Goal: Information Seeking & Learning: Check status

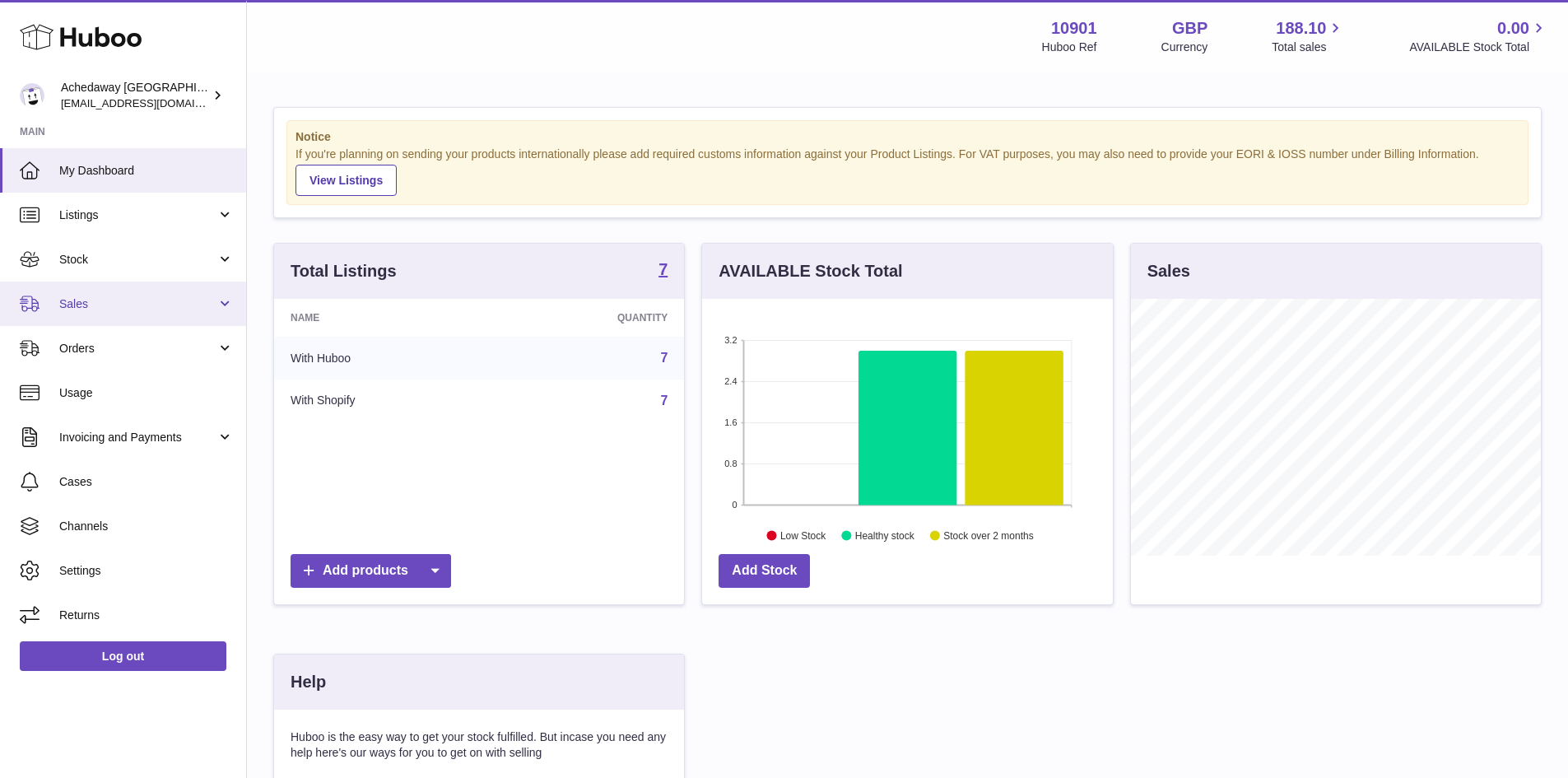
scroll to position [257, 410]
click at [168, 302] on span "Sales" at bounding box center [137, 304] width 157 height 16
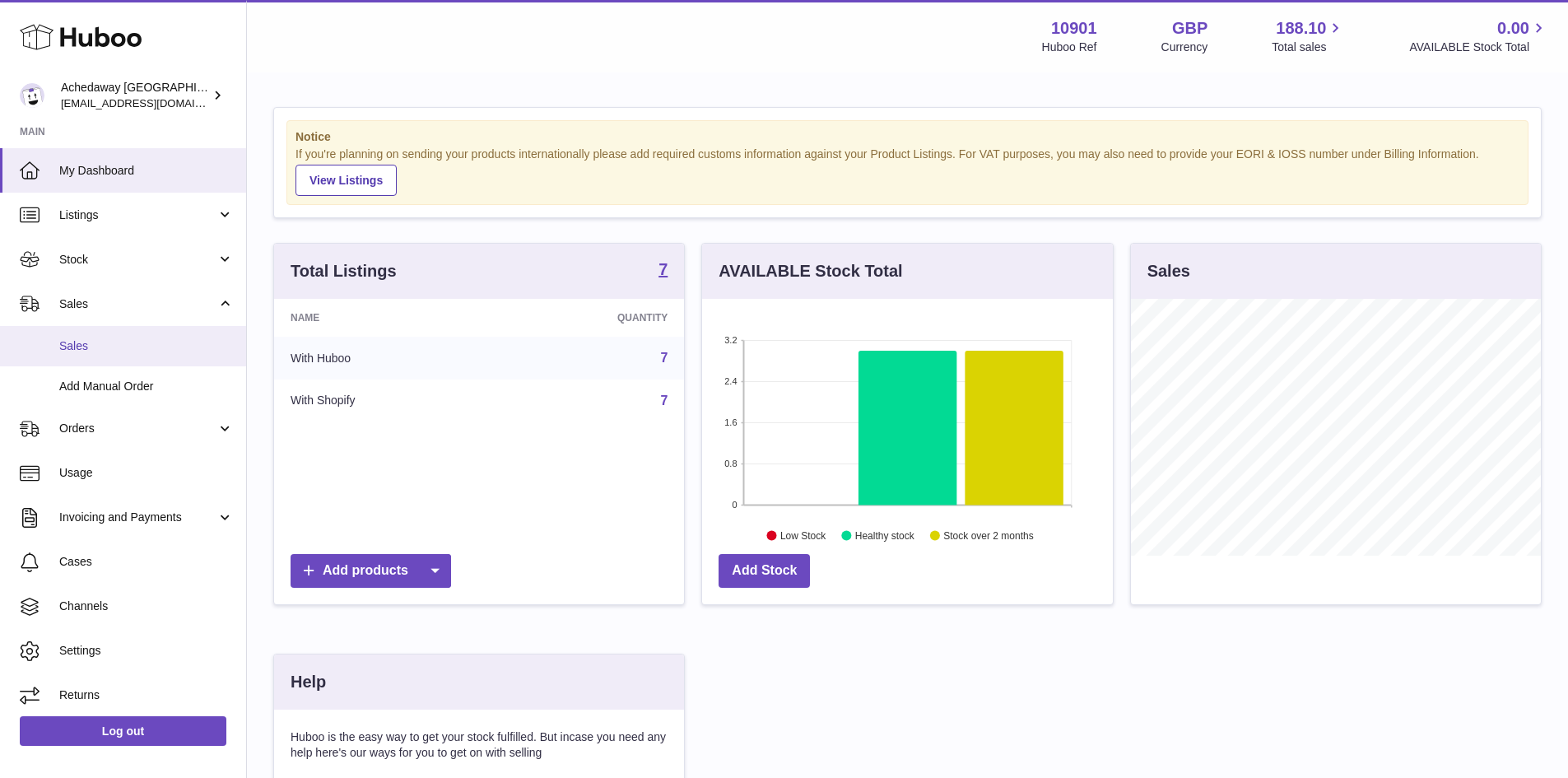
click at [159, 339] on span "Sales" at bounding box center [146, 346] width 175 height 16
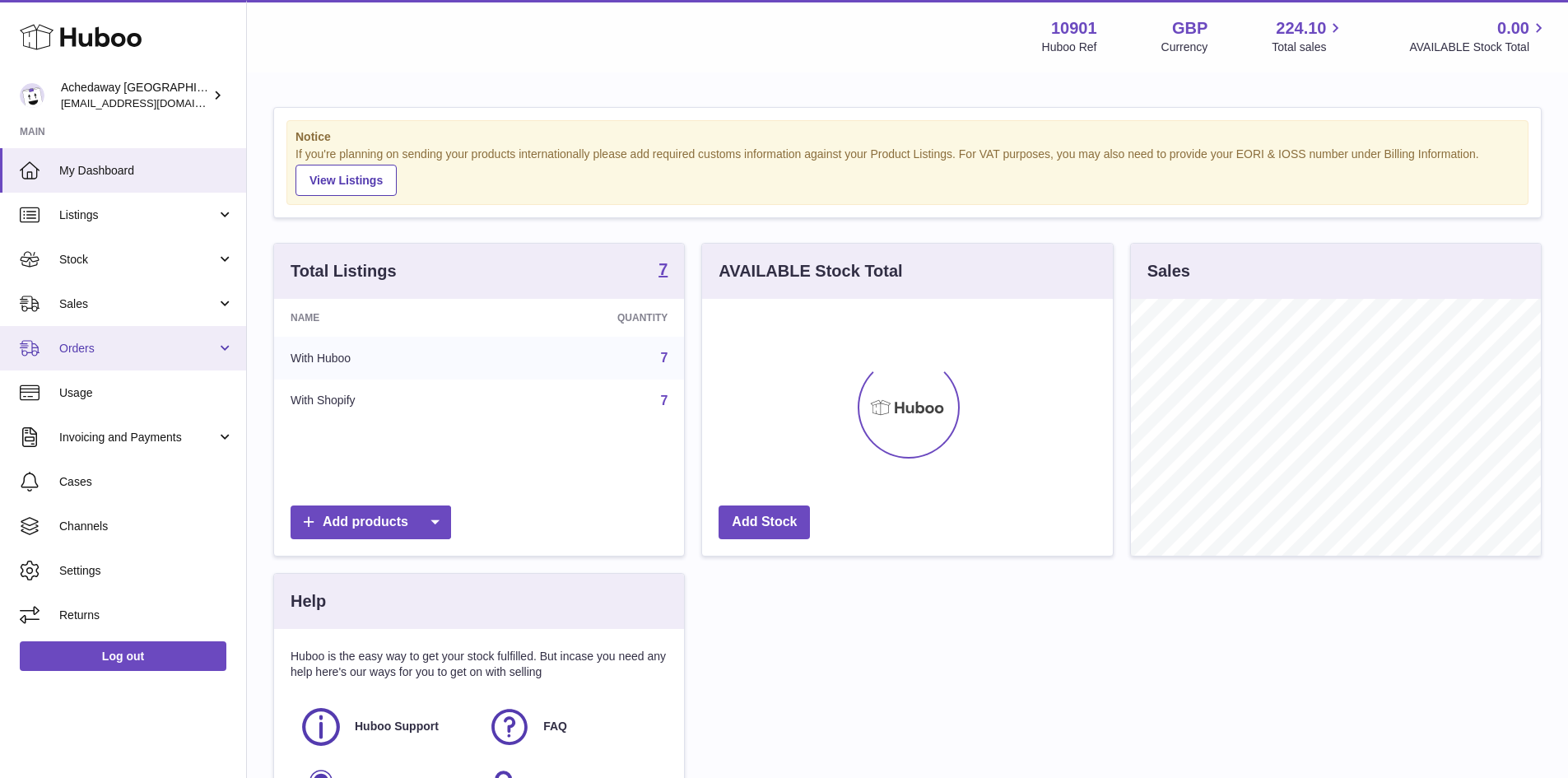
scroll to position [257, 410]
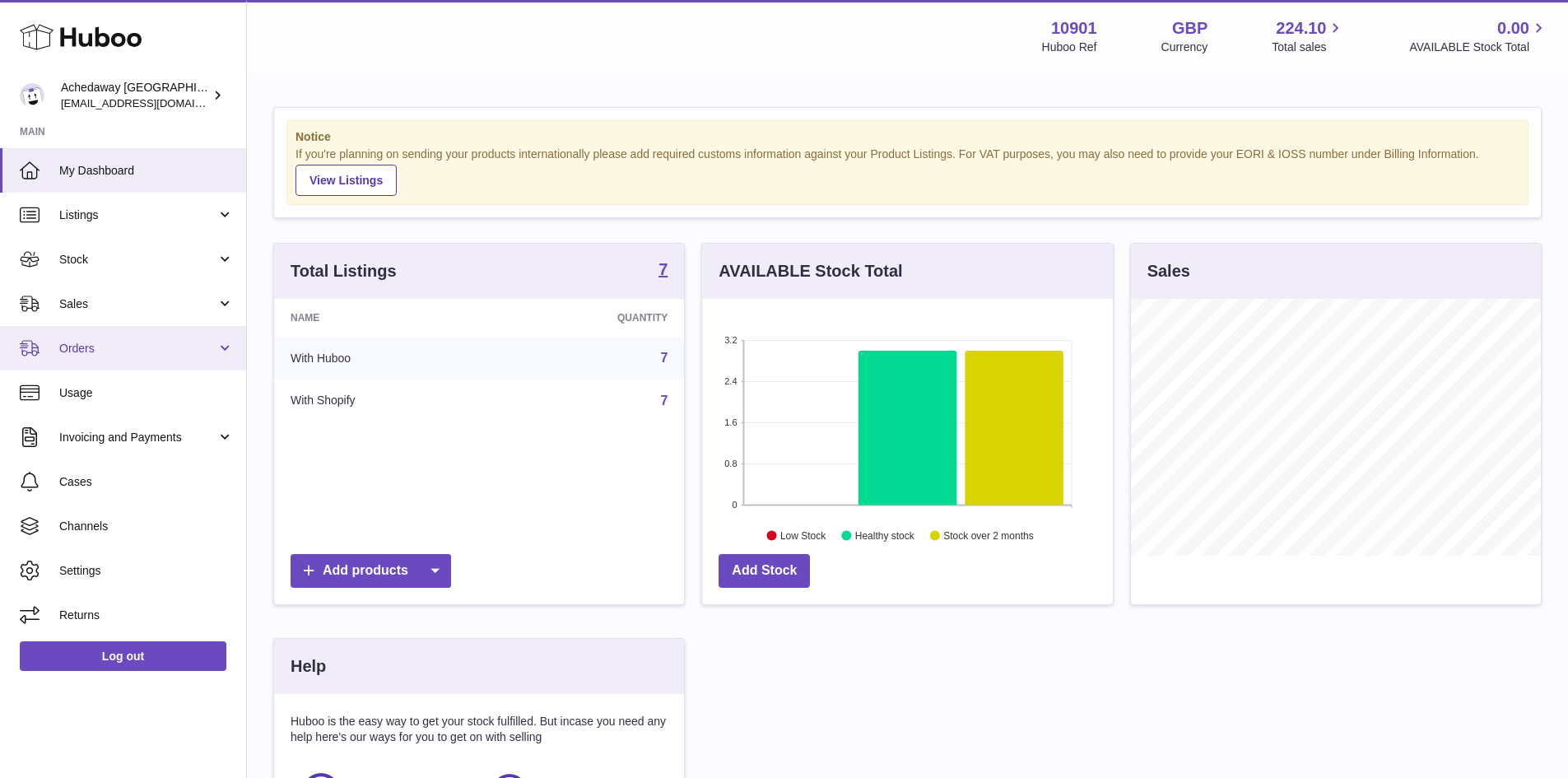
click at [100, 349] on span "Orders" at bounding box center [137, 349] width 157 height 16
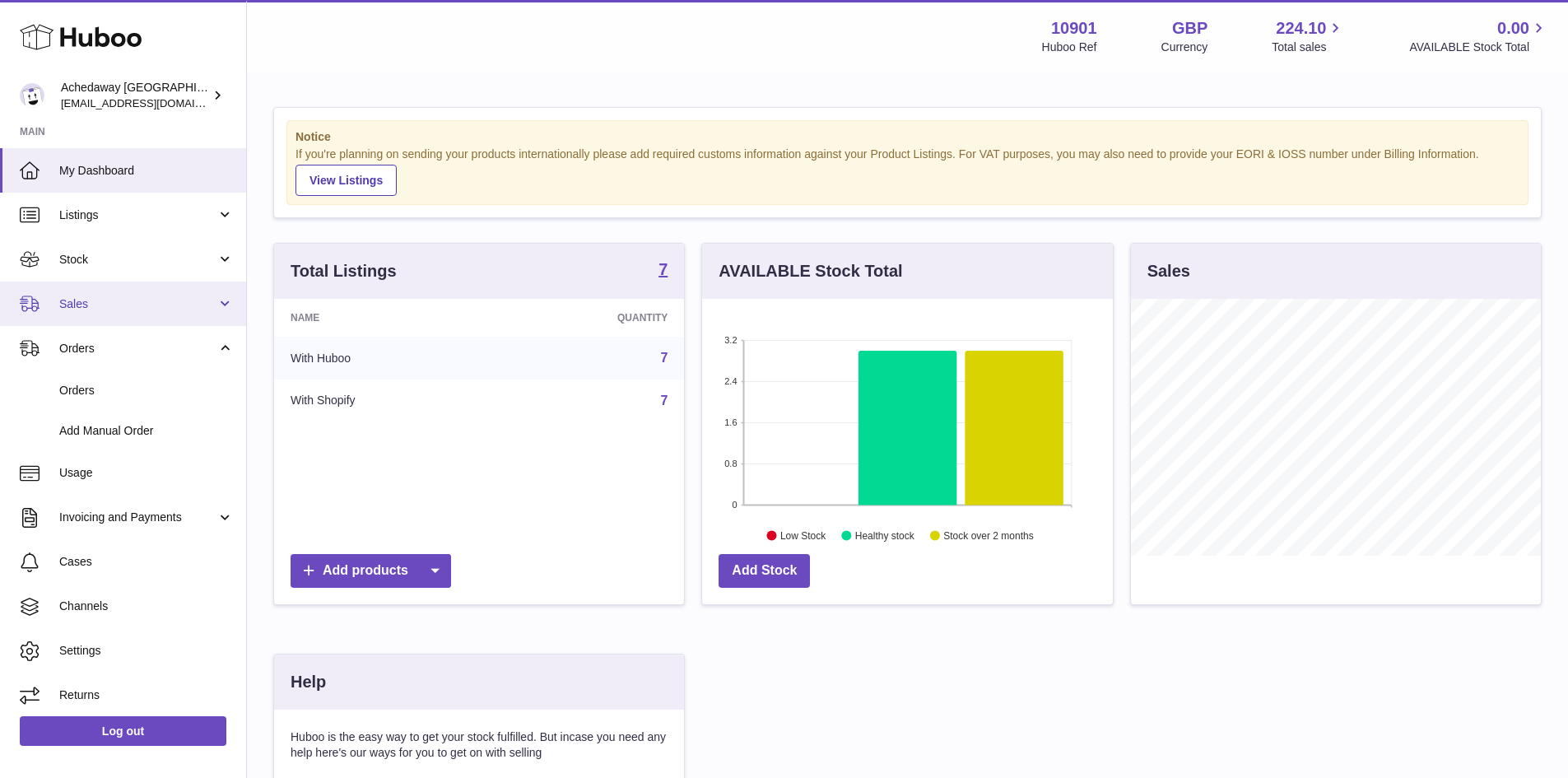
click at [98, 313] on link "Sales" at bounding box center [123, 303] width 246 height 45
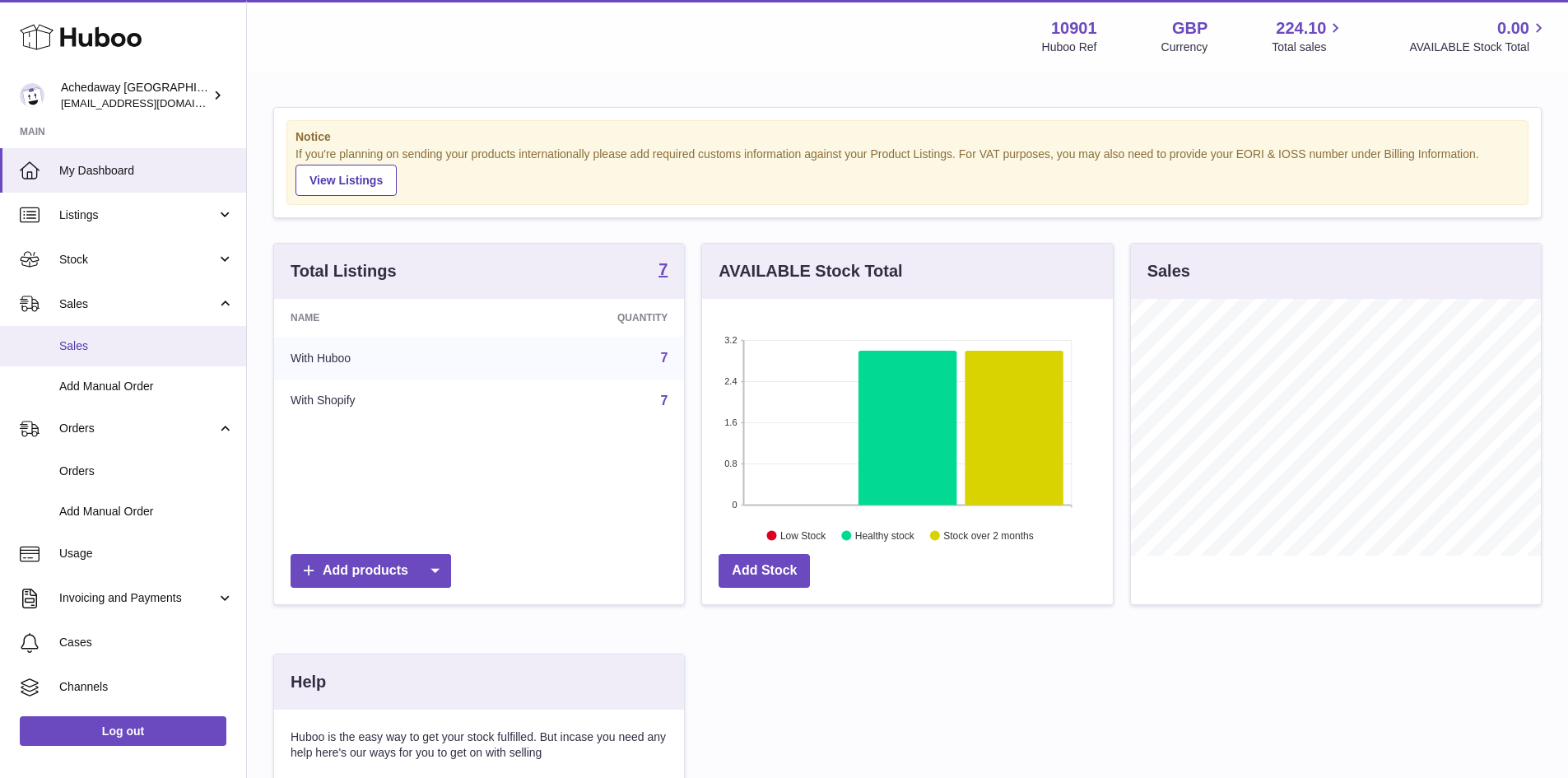
click at [100, 347] on span "Sales" at bounding box center [146, 346] width 175 height 16
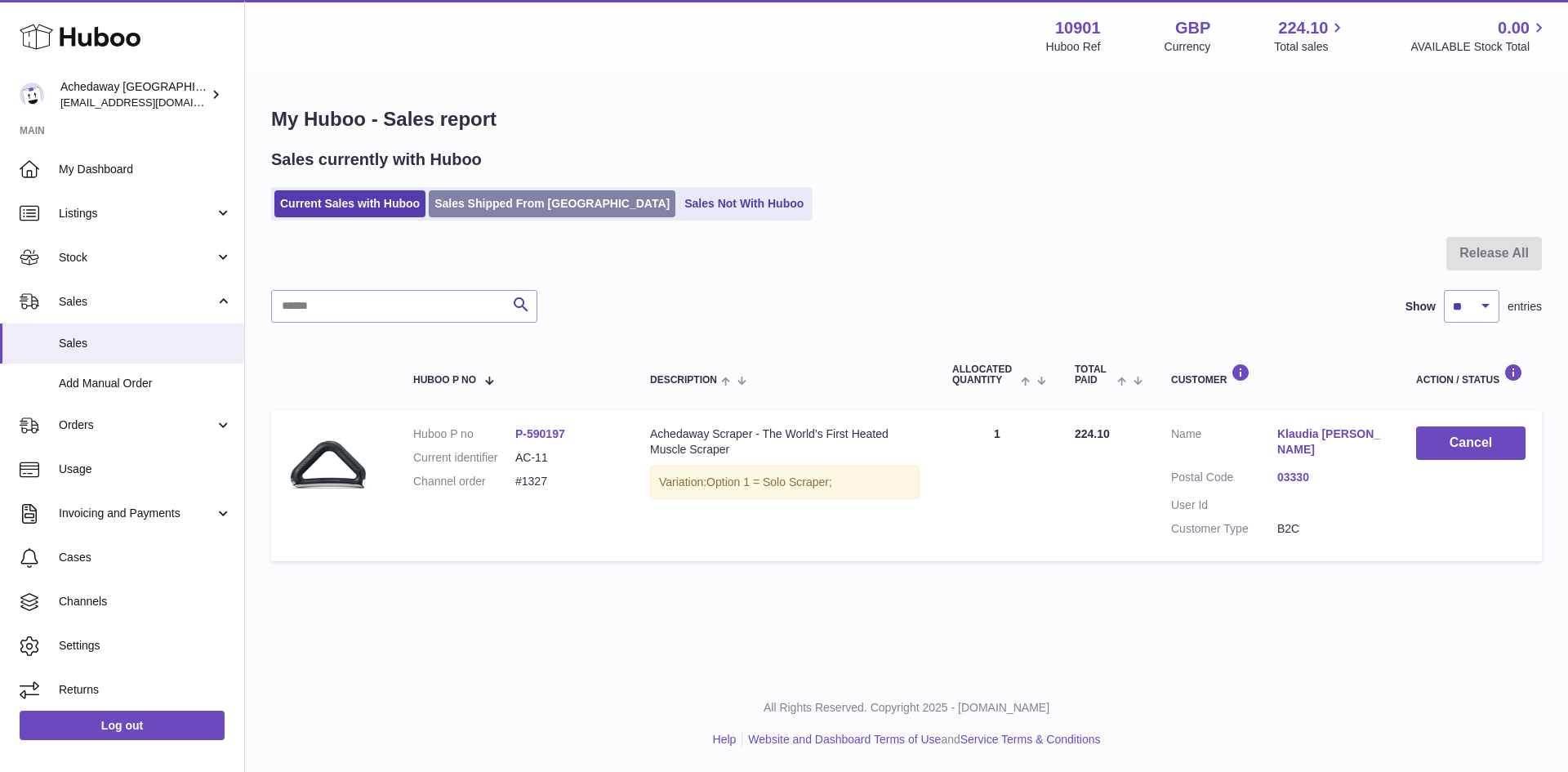
click at [491, 206] on link "Sales Shipped From Huboo" at bounding box center [552, 203] width 247 height 27
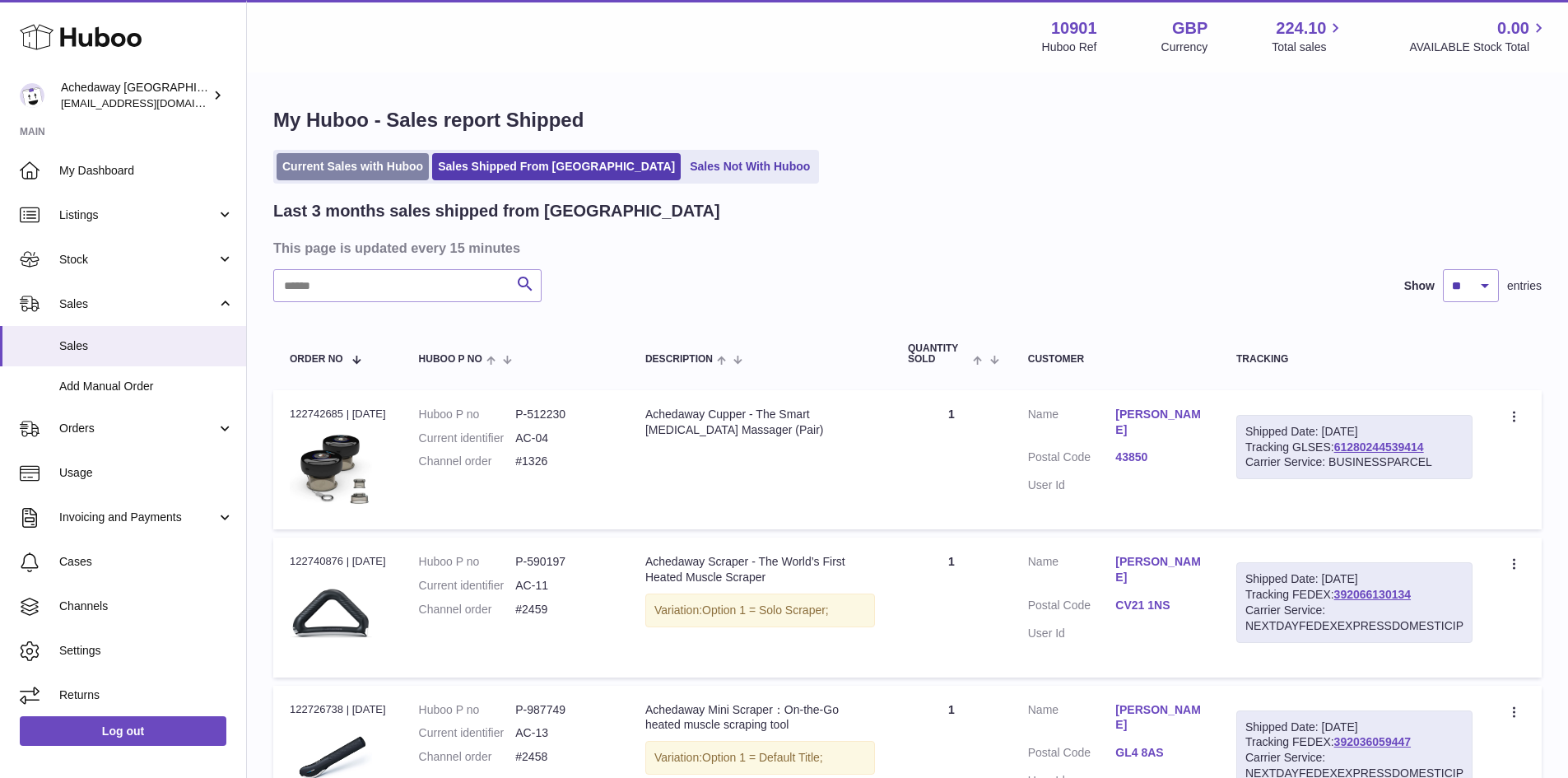
click at [365, 173] on link "Current Sales with Huboo" at bounding box center [352, 166] width 152 height 27
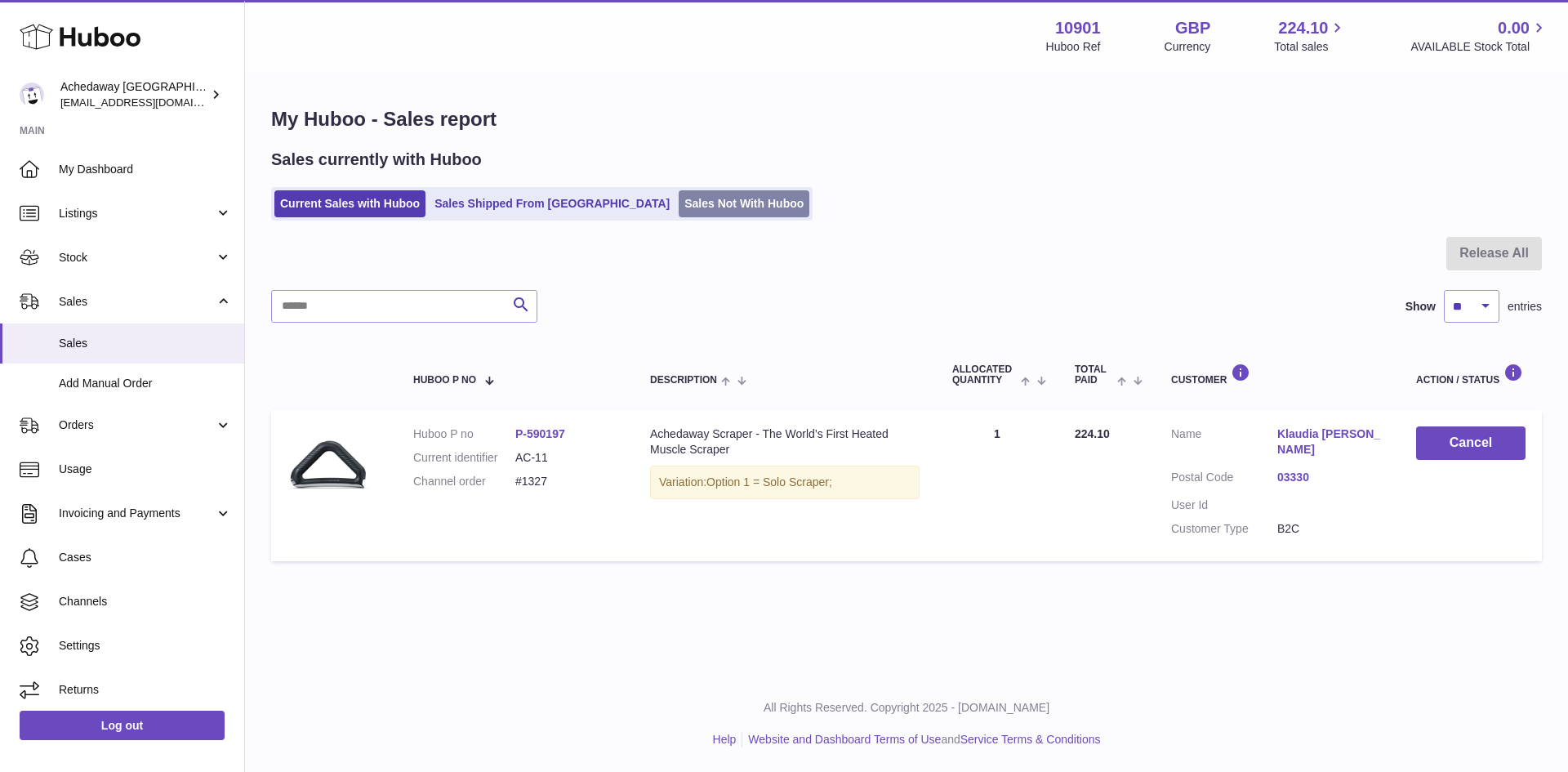
click at [678, 197] on link "Sales Not With Huboo" at bounding box center [744, 203] width 131 height 27
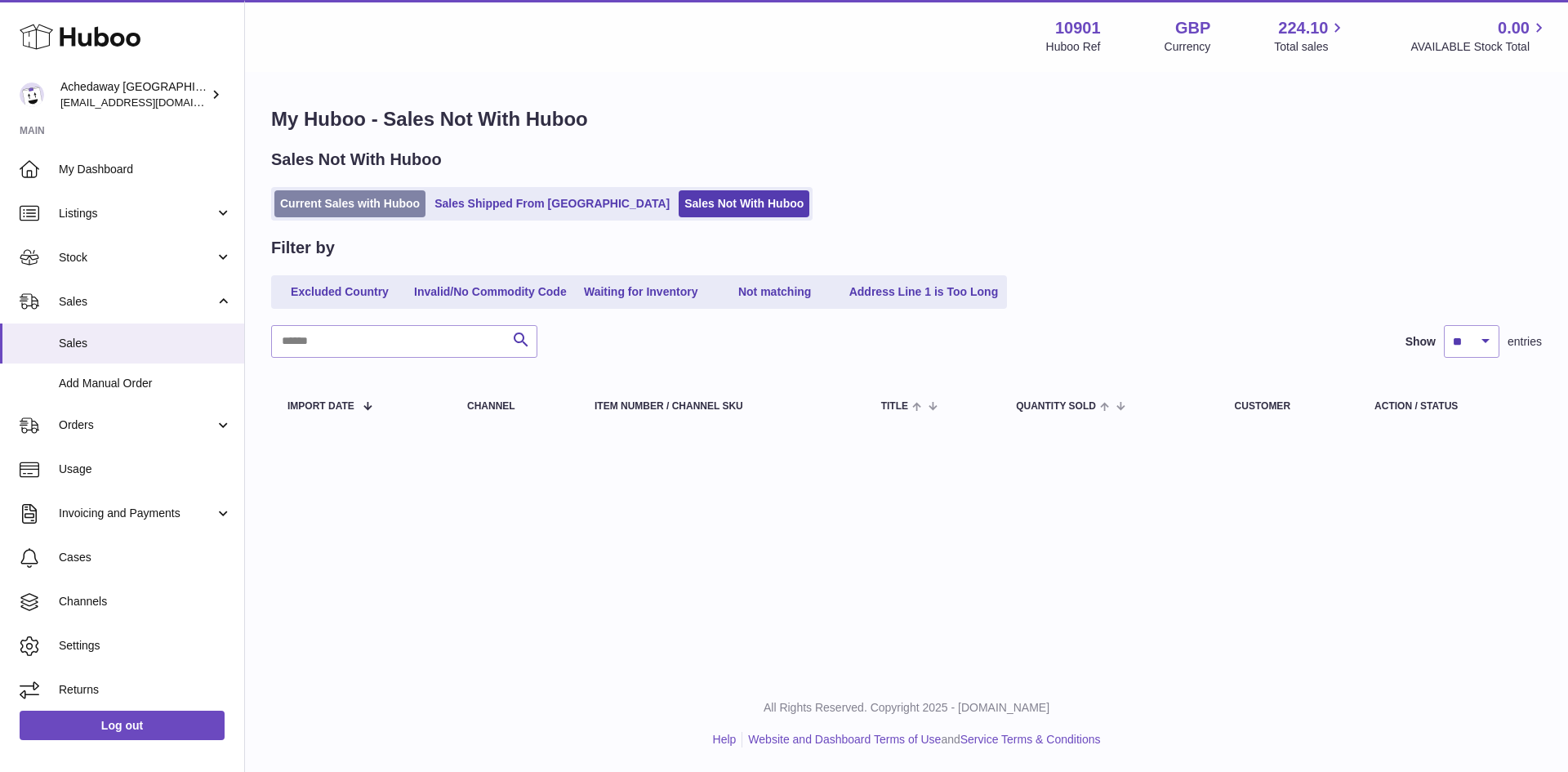
click at [333, 198] on link "Current Sales with Huboo" at bounding box center [350, 203] width 151 height 27
